Goal: Transaction & Acquisition: Purchase product/service

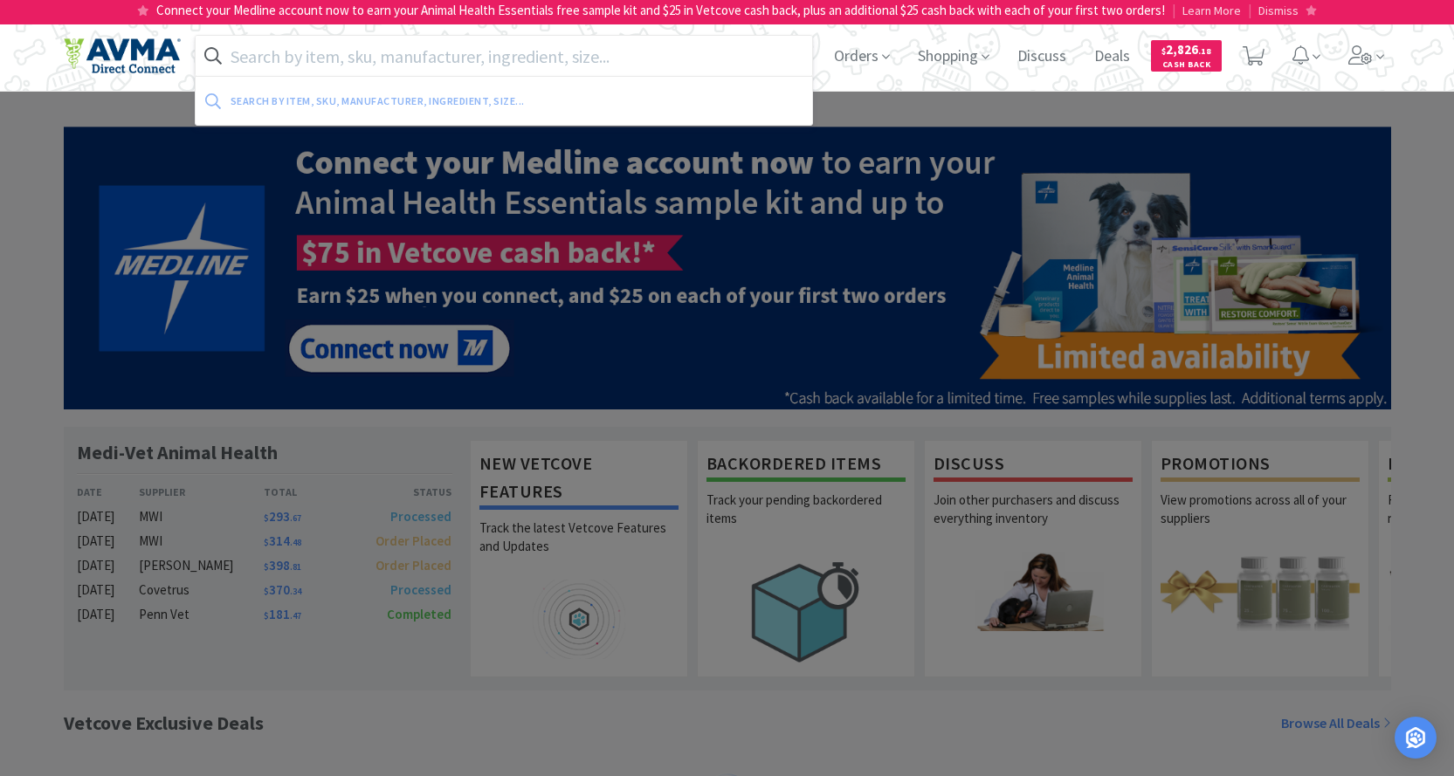
click at [346, 64] on input "text" at bounding box center [504, 56] width 617 height 40
paste input "011011"
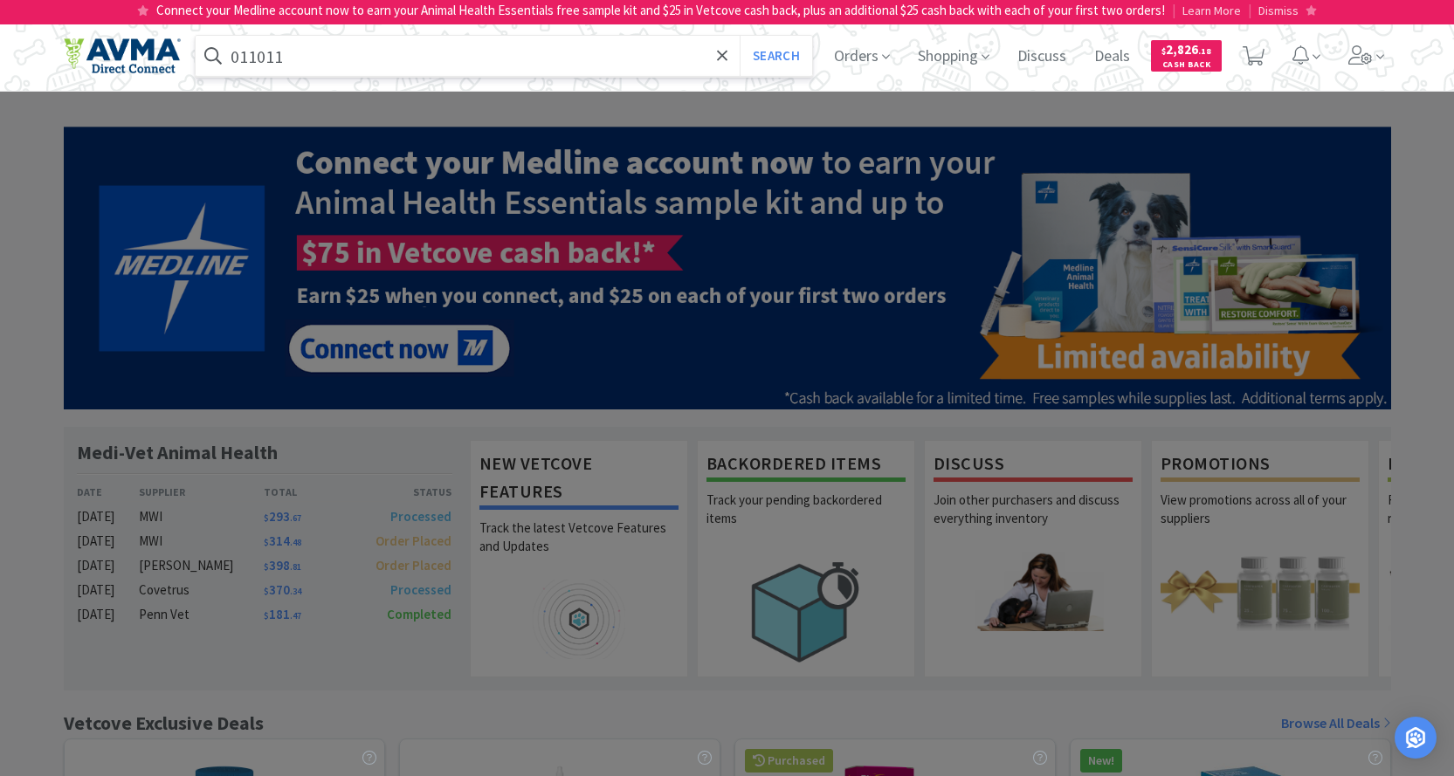
click at [739, 36] on button "Search" at bounding box center [775, 56] width 72 height 40
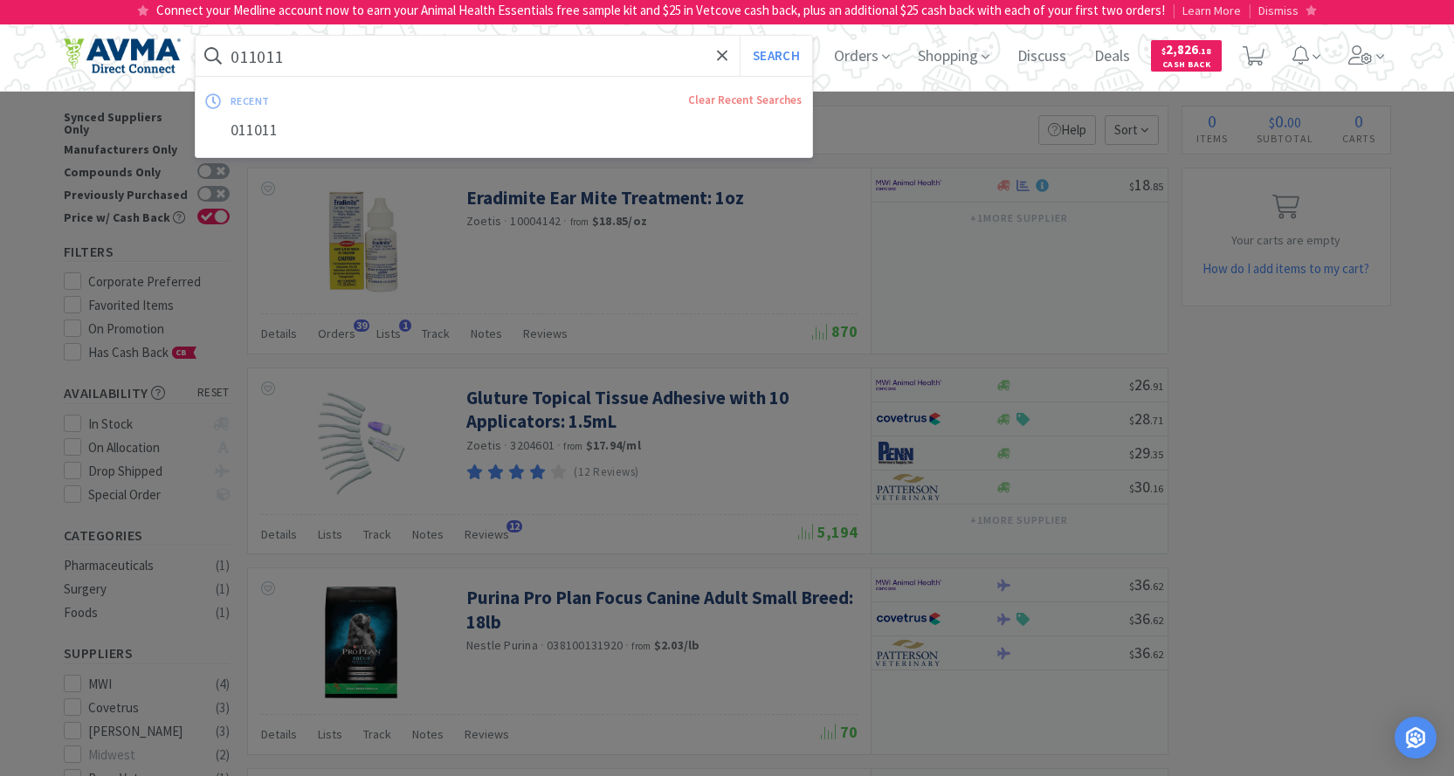
click at [435, 65] on input "011011" at bounding box center [504, 56] width 617 height 40
paste input "77548"
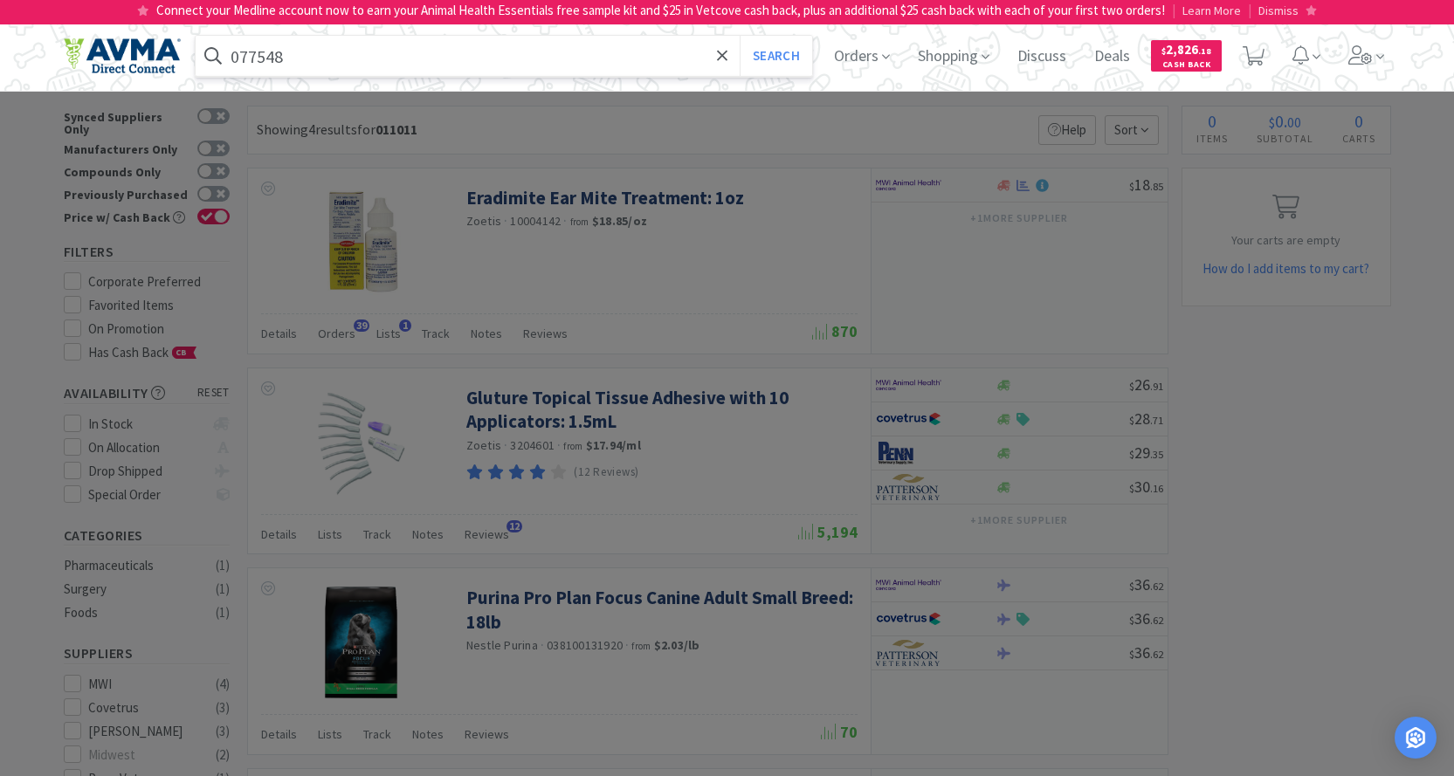
type input "077548"
click at [739, 36] on button "Search" at bounding box center [775, 56] width 72 height 40
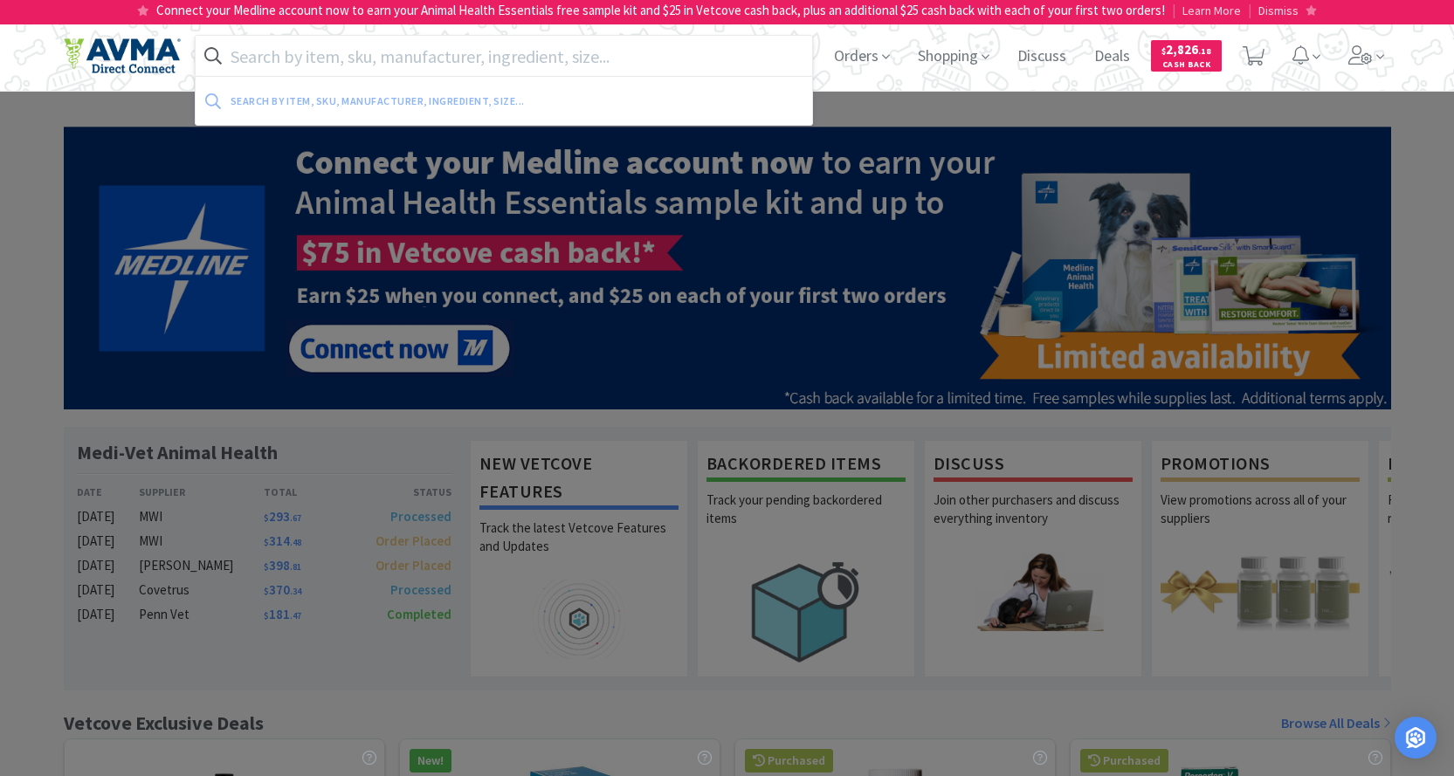
click at [313, 50] on input "text" at bounding box center [504, 56] width 617 height 40
paste input "077548"
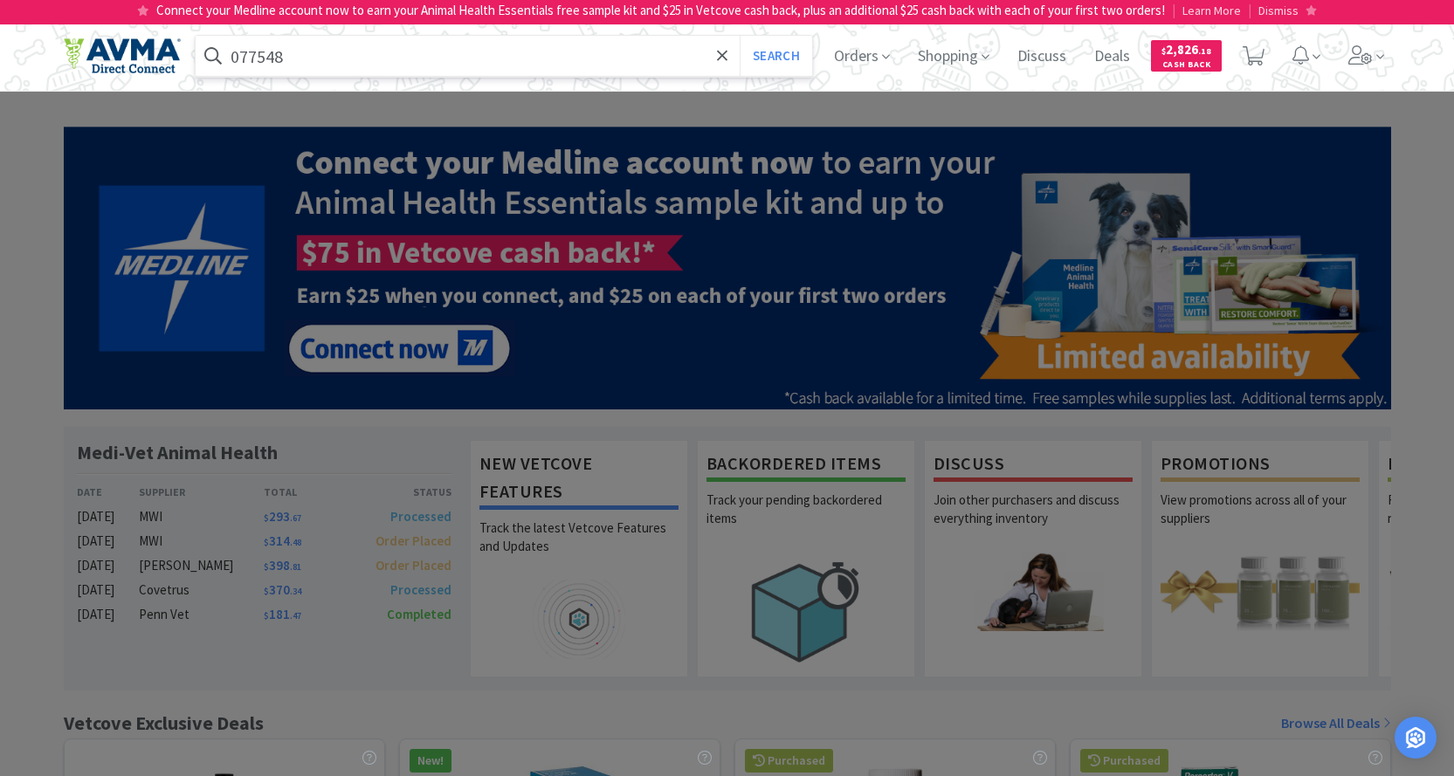
type input "077548"
click at [739, 36] on button "Search" at bounding box center [775, 56] width 72 height 40
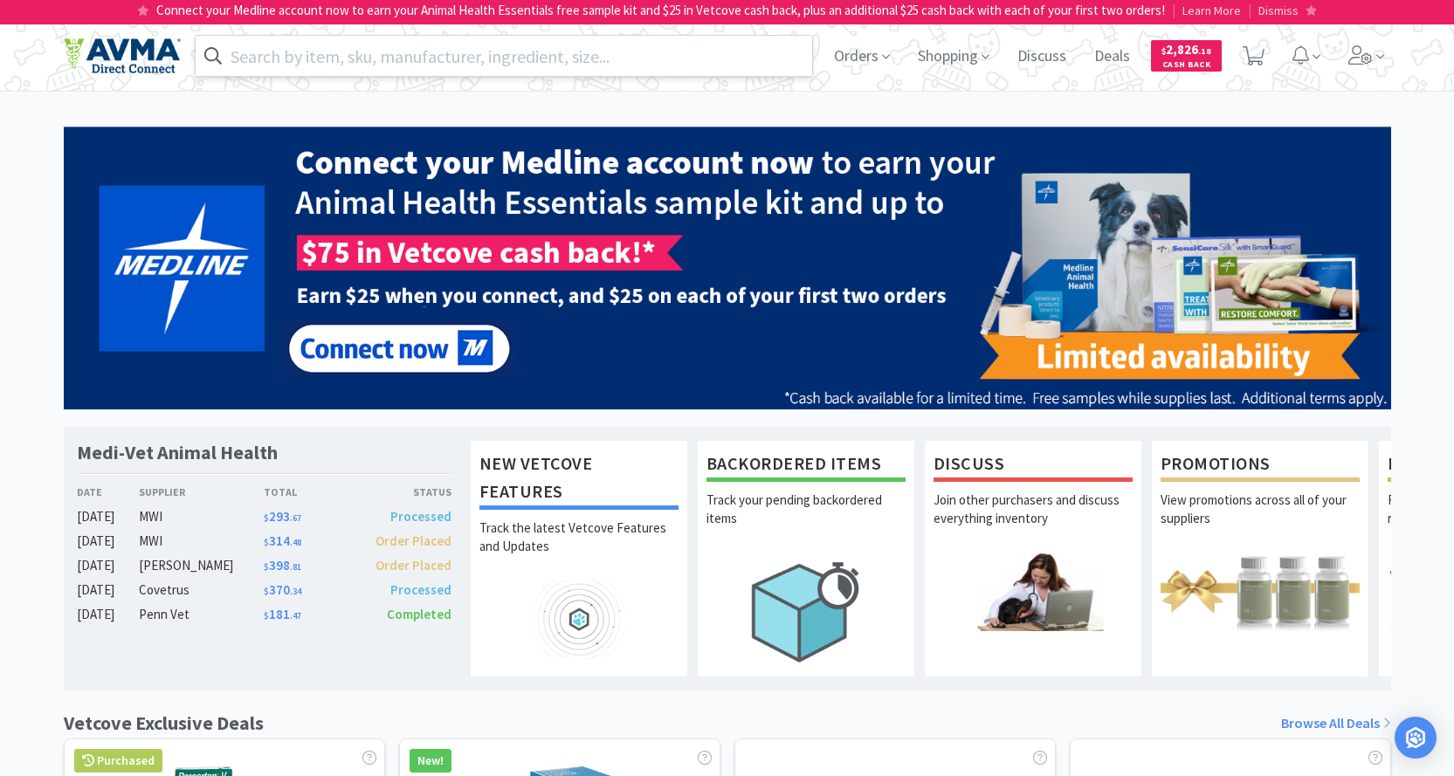
click at [361, 52] on input "text" at bounding box center [504, 56] width 617 height 40
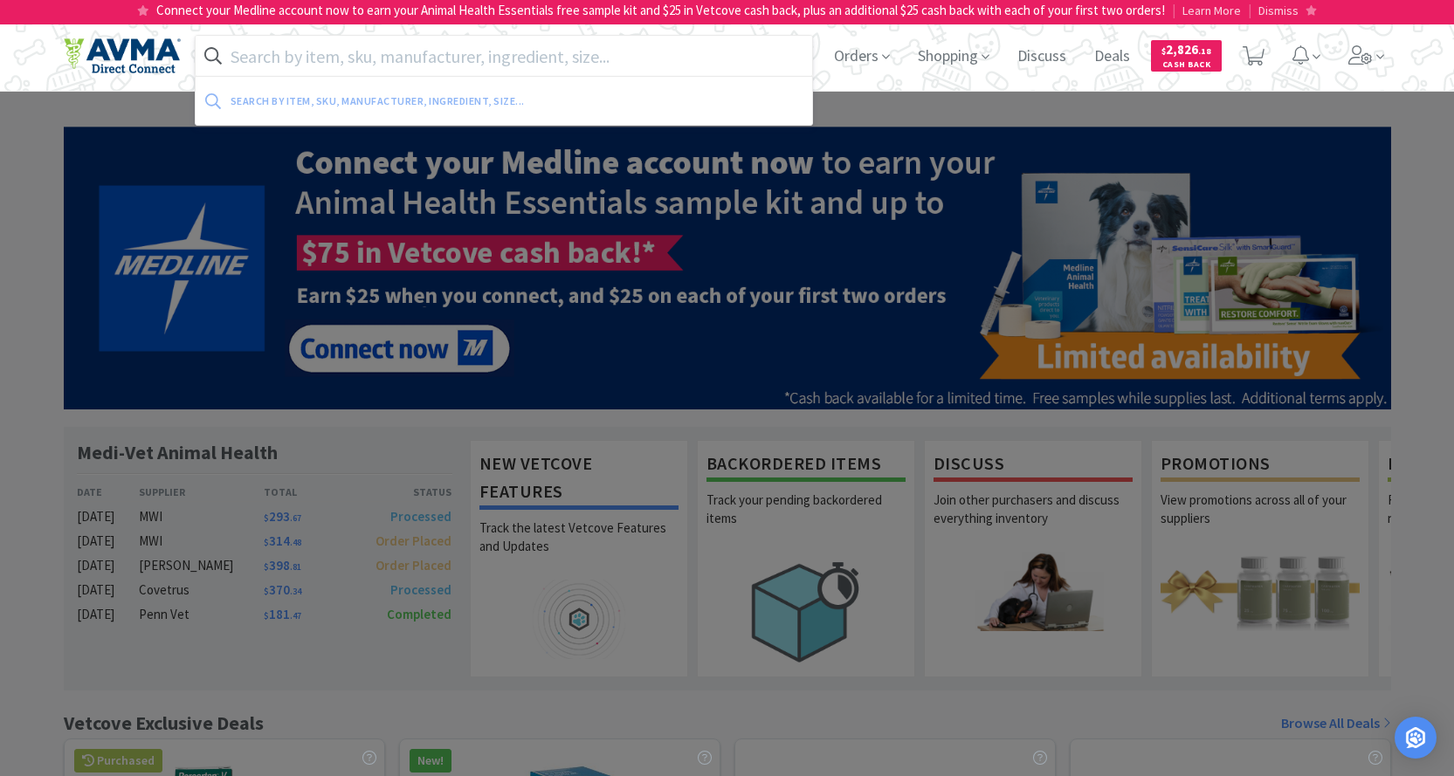
paste input "078056544"
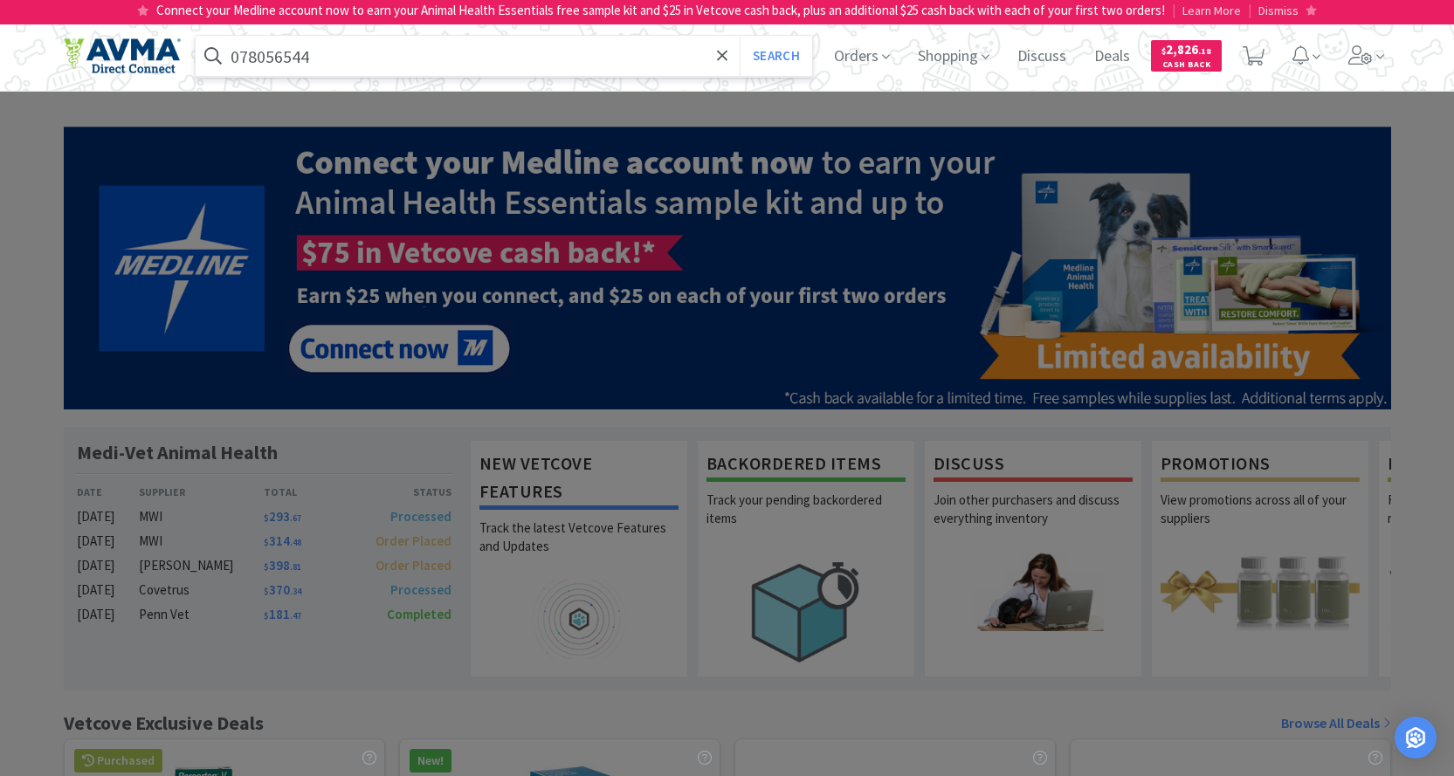
type input "078056544"
click at [739, 36] on button "Search" at bounding box center [775, 56] width 72 height 40
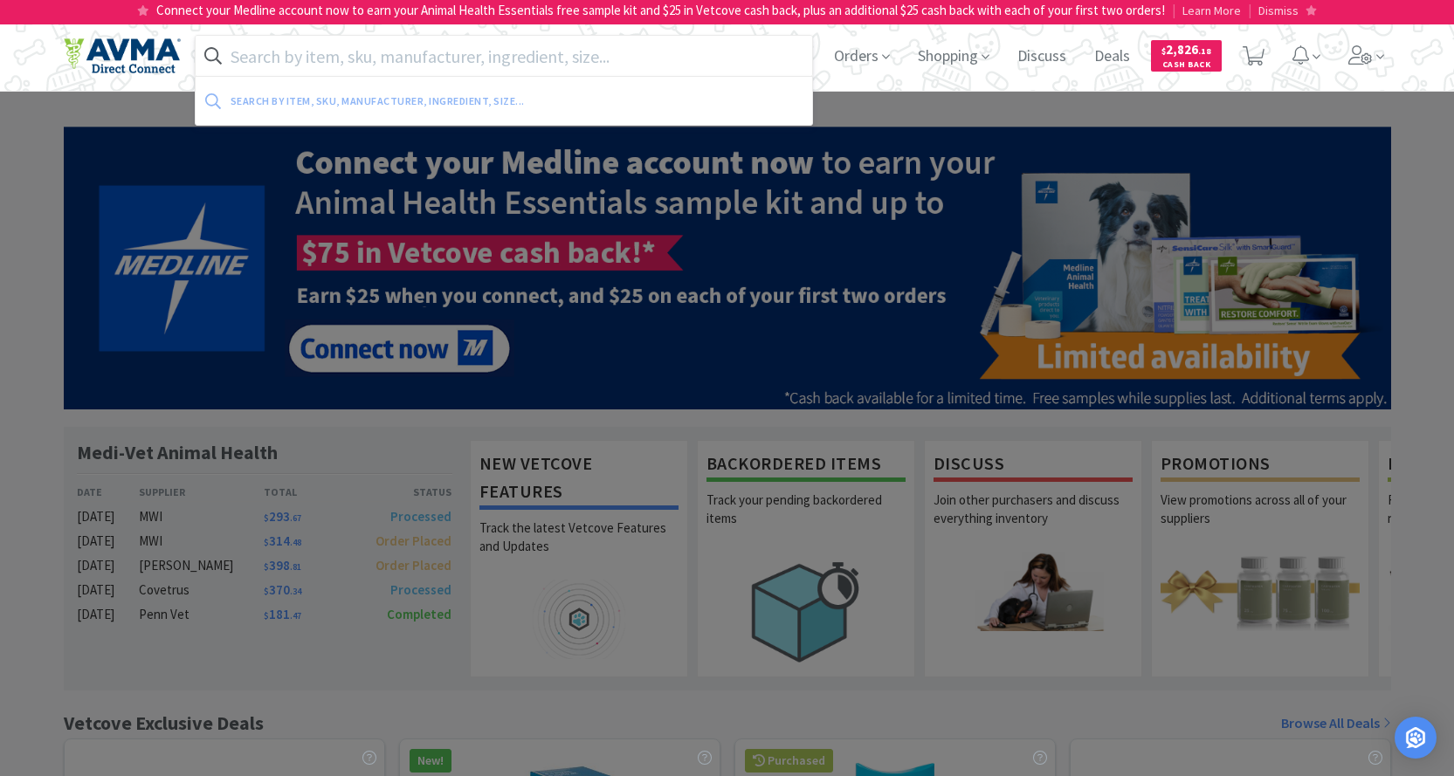
click at [340, 52] on input "text" at bounding box center [504, 56] width 617 height 40
paste input "78936089"
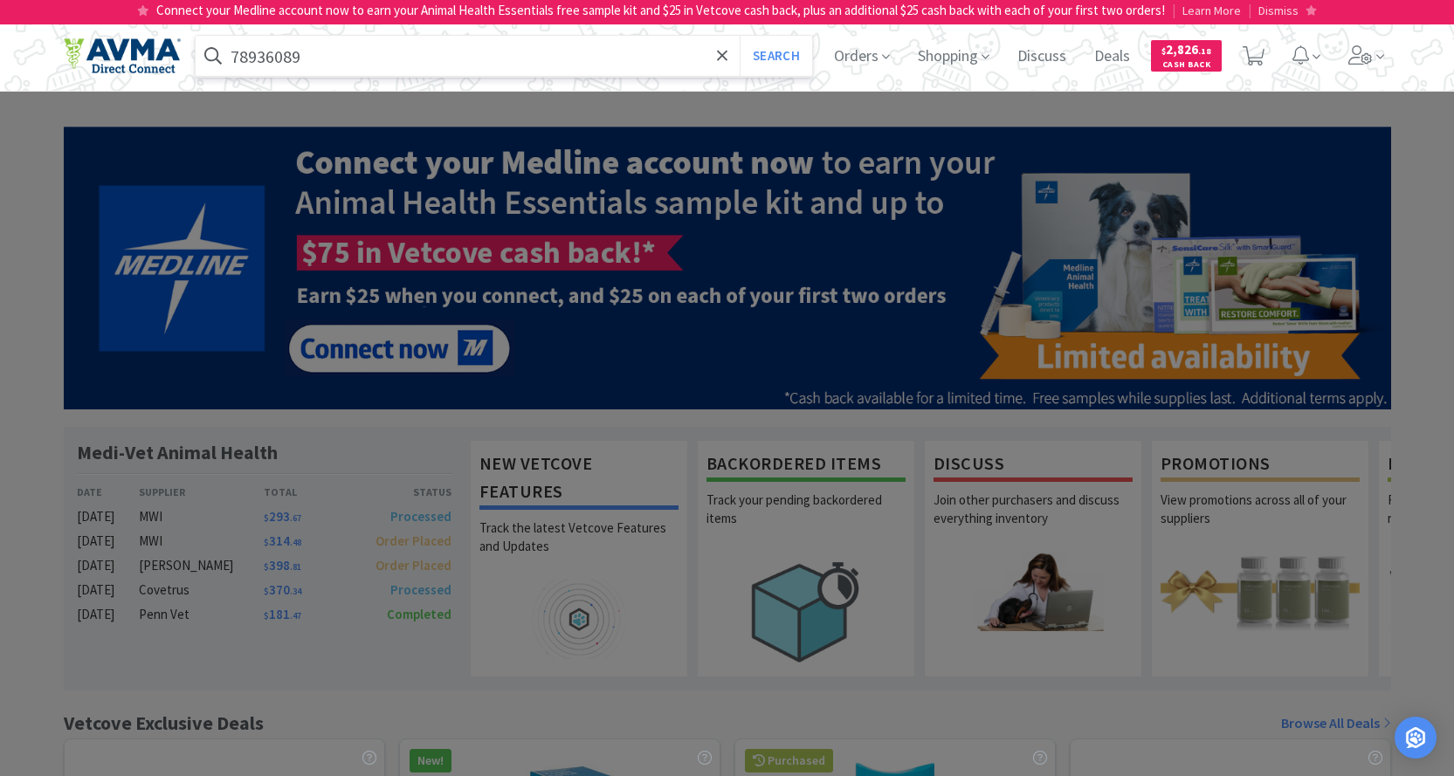
type input "78936089"
click at [739, 36] on button "Search" at bounding box center [775, 56] width 72 height 40
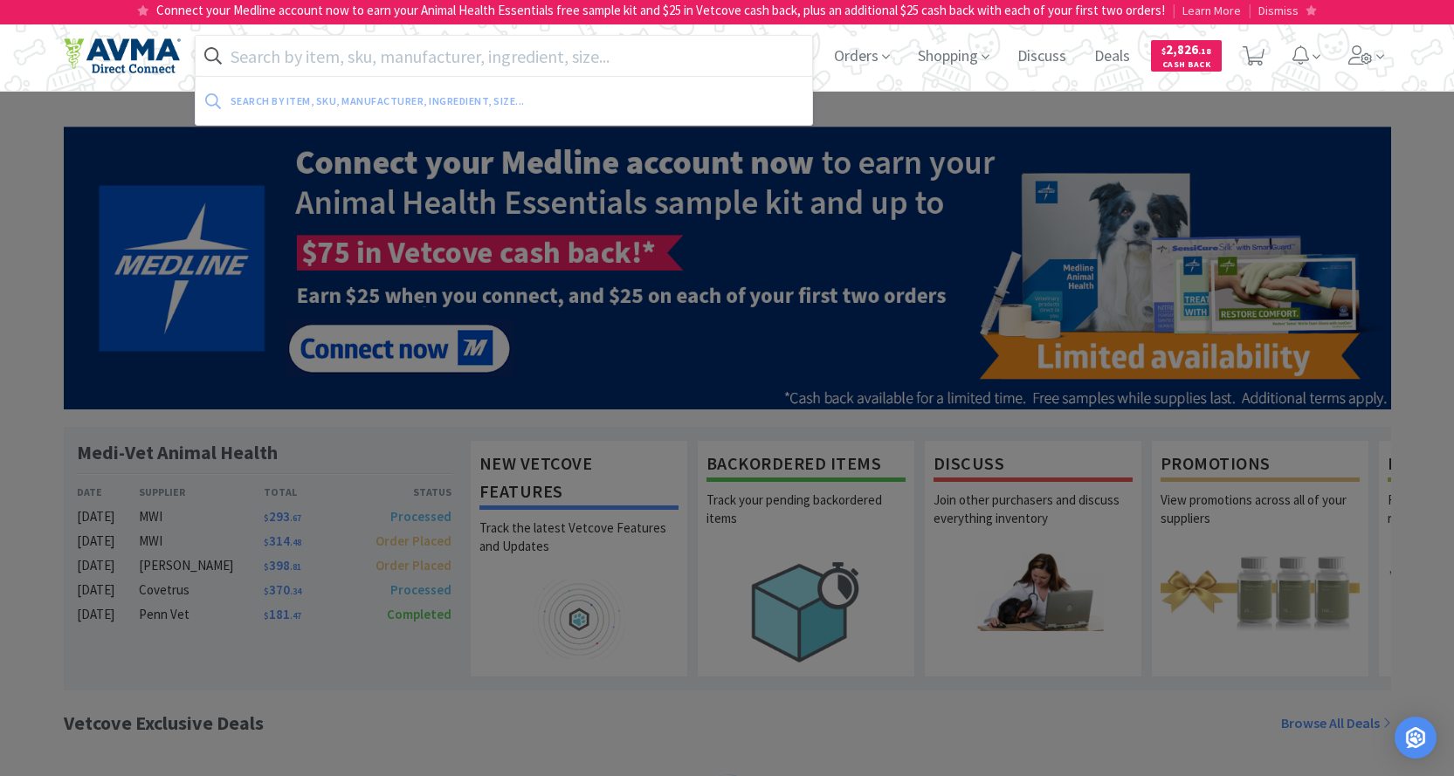
click at [357, 55] on input "text" at bounding box center [504, 56] width 617 height 40
paste input "036212"
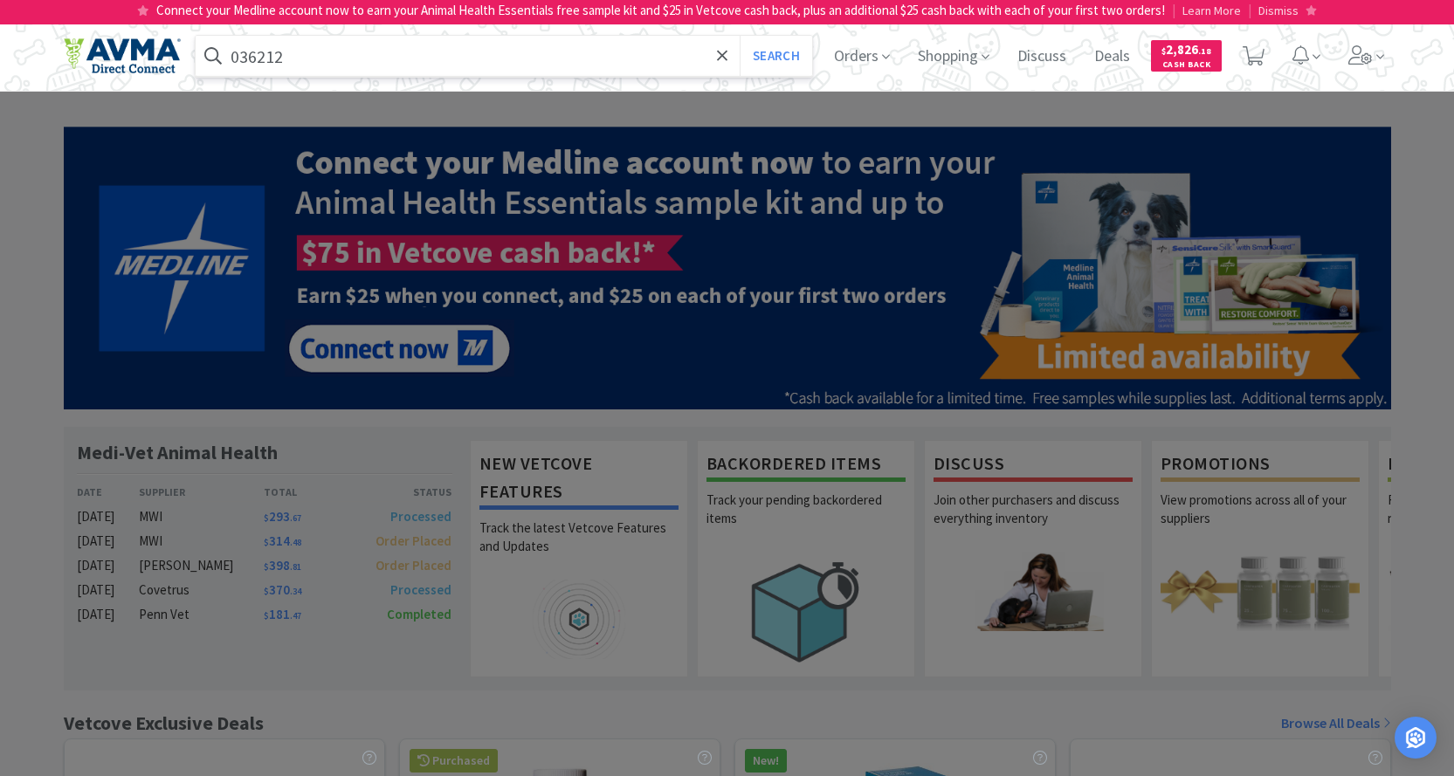
type input "036212"
click at [739, 36] on button "Search" at bounding box center [775, 56] width 72 height 40
